Goal: Information Seeking & Learning: Learn about a topic

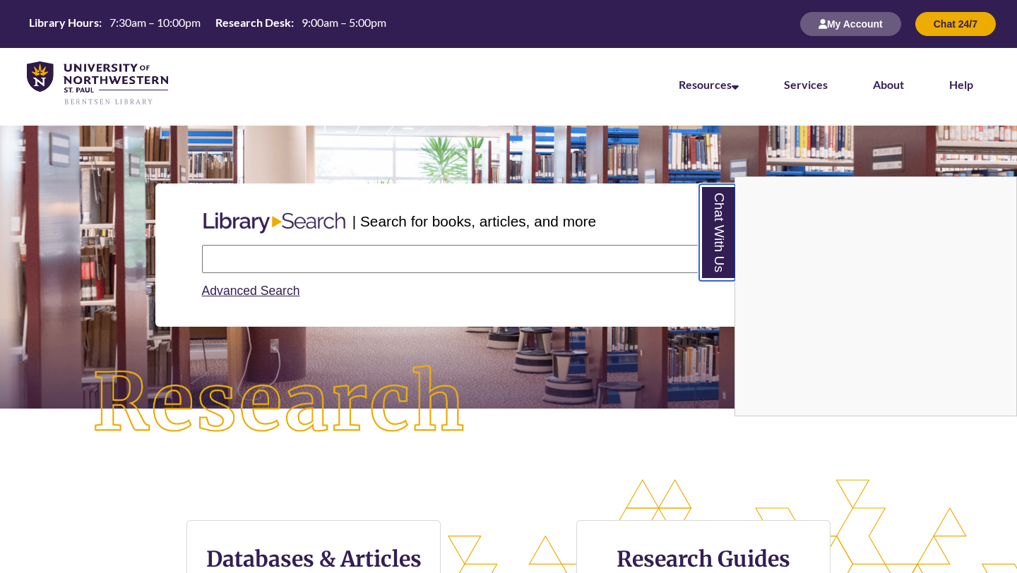
click at [721, 254] on link "Chat With Us" at bounding box center [717, 232] width 36 height 97
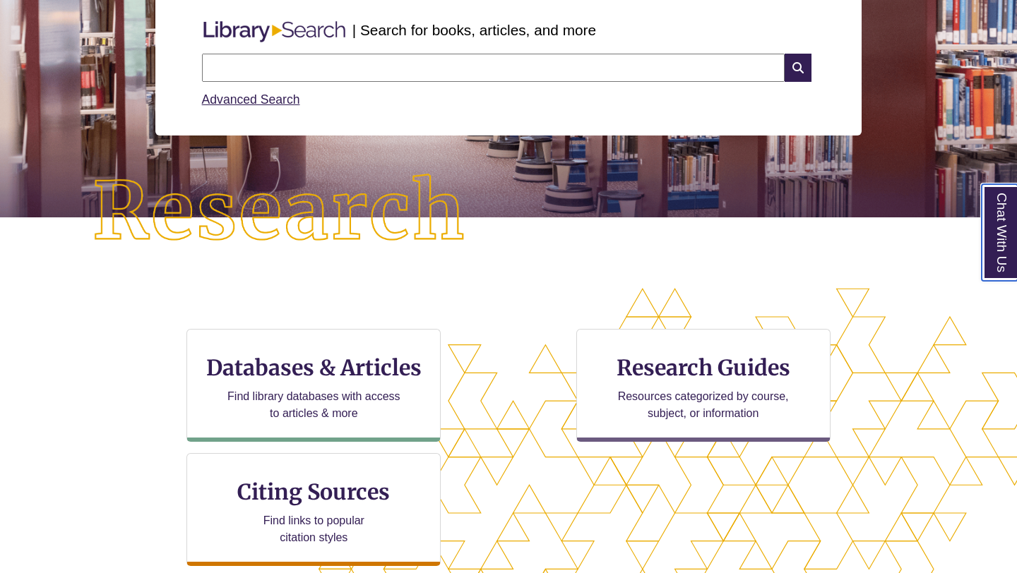
scroll to position [213, 0]
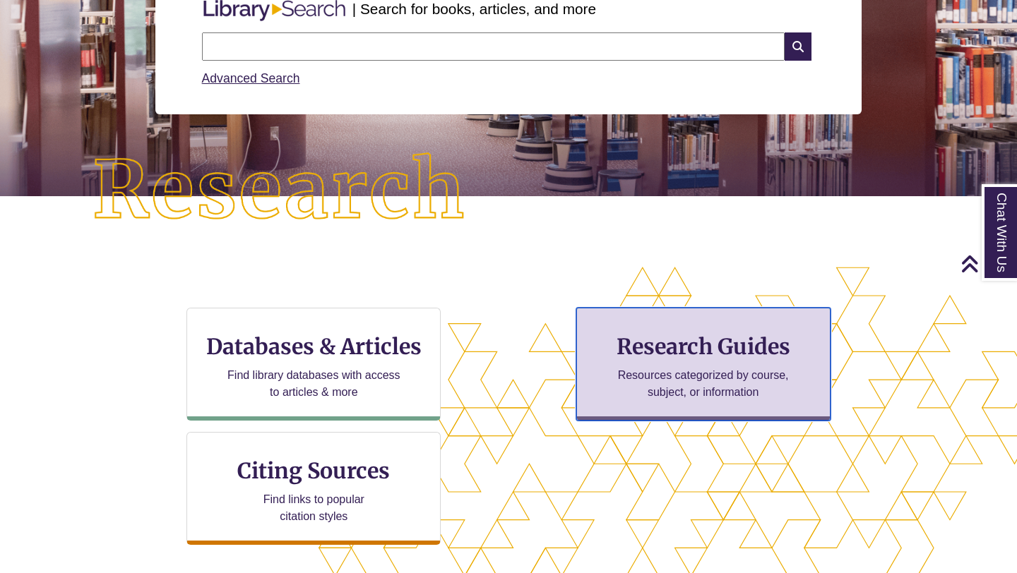
click at [701, 358] on h3 "Research Guides" at bounding box center [703, 346] width 230 height 27
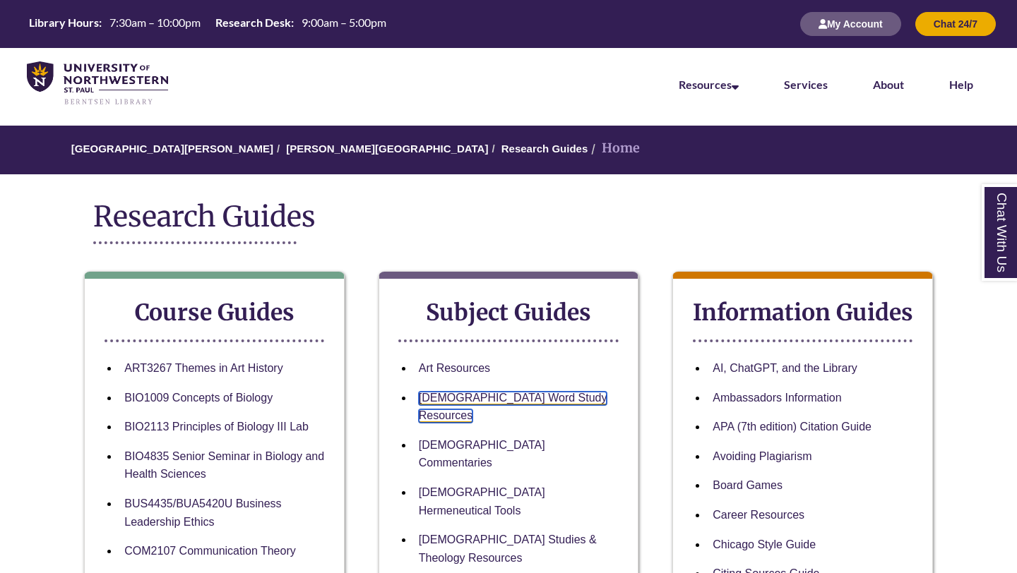
click at [517, 396] on link "[DEMOGRAPHIC_DATA] Word Study Resources" at bounding box center [513, 408] width 189 height 32
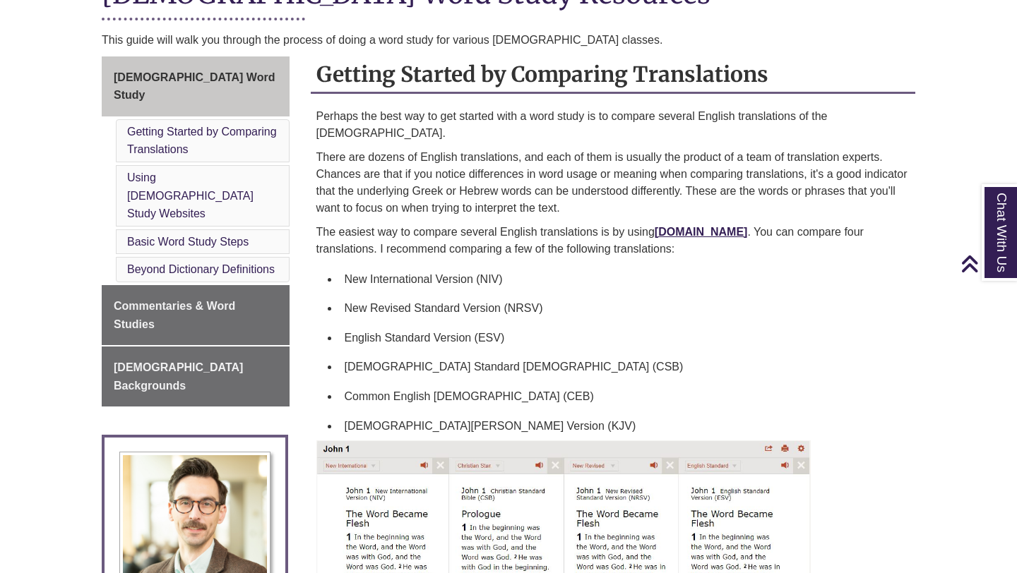
scroll to position [374, 0]
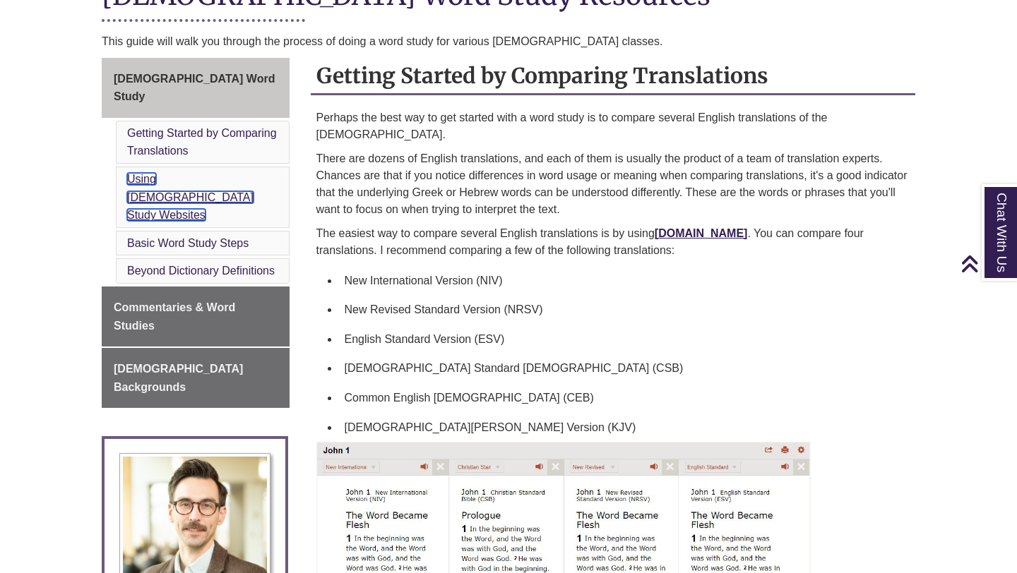
click at [177, 173] on link "Using Bible Study Websites" at bounding box center [190, 197] width 126 height 48
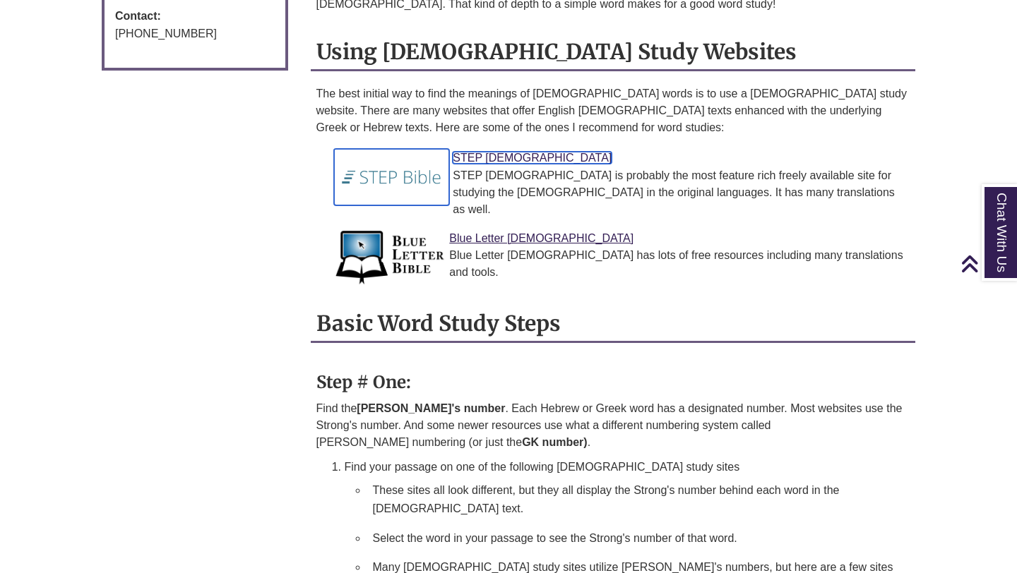
click at [492, 152] on link "STEP Bible" at bounding box center [532, 158] width 159 height 12
